Goal: Information Seeking & Learning: Understand process/instructions

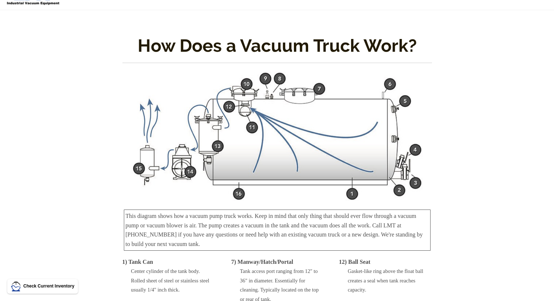
scroll to position [23, 0]
click at [312, 127] on img at bounding box center [276, 135] width 291 height 129
click at [189, 232] on div "This diagram shows how a vacuum pump truck works. Keep in mind that only thing …" at bounding box center [277, 229] width 307 height 41
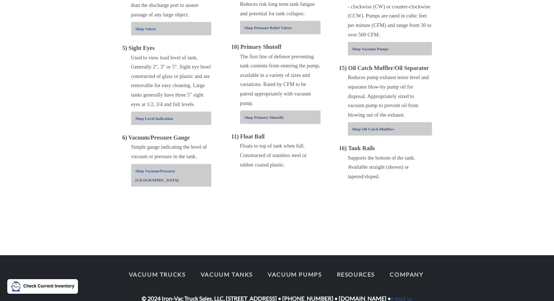
scroll to position [478, 0]
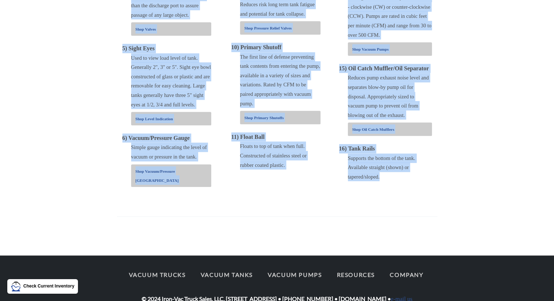
drag, startPoint x: 439, startPoint y: 177, endPoint x: 423, endPoint y: 180, distance: 17.0
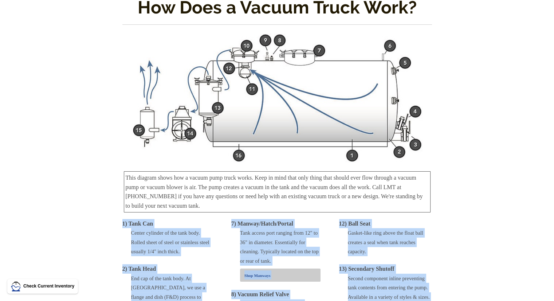
scroll to position [0, 0]
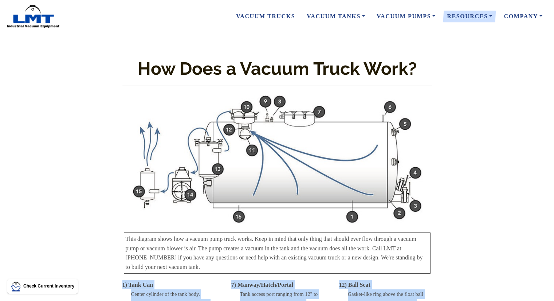
copy div "1) Tank Can Center cylinder of the tank body. Rolled sheet of steel or stainles…"
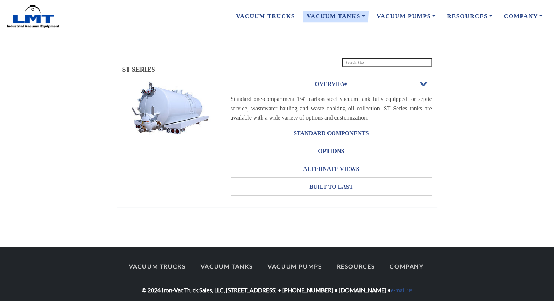
drag, startPoint x: 0, startPoint y: 0, endPoint x: 162, endPoint y: 40, distance: 166.4
click at [162, 40] on div "ST SERIES ST SERIES OVERVIEW Open or Close Standard one-compartment 1/4" carbon…" at bounding box center [277, 139] width 554 height 213
